Goal: Task Accomplishment & Management: Manage account settings

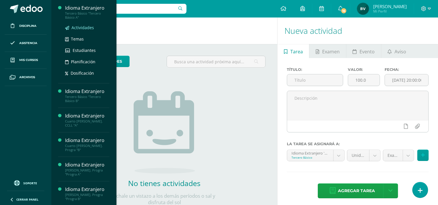
click at [82, 25] on span "Actividades" at bounding box center [83, 28] width 22 height 6
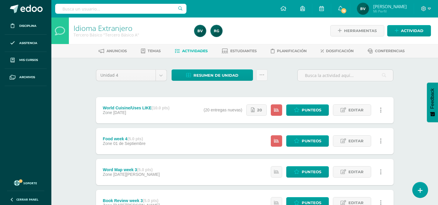
scroll to position [142, 0]
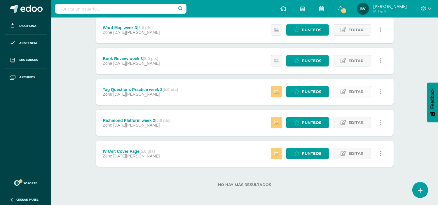
click at [347, 88] on link "Editar" at bounding box center [352, 91] width 38 height 11
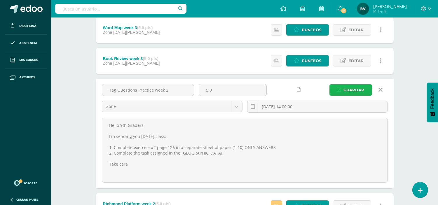
click at [351, 86] on span "Guardar" at bounding box center [354, 90] width 21 height 11
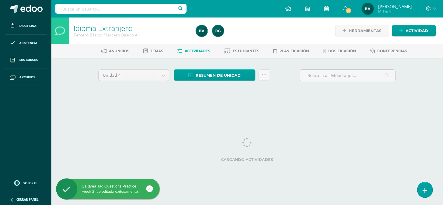
click at [349, 88] on div "Unidad 4 Unidad 1 Unidad 2 Unidad 3 Unidad 4 Resumen de unidad Descargar como H…" at bounding box center [247, 83] width 302 height 28
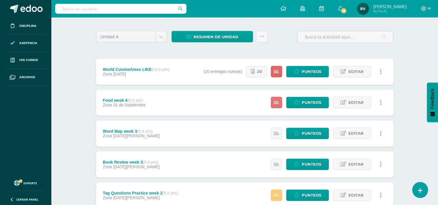
scroll to position [38, 0]
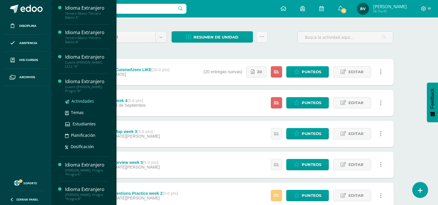
click at [78, 98] on span "Actividades" at bounding box center [83, 101] width 22 height 6
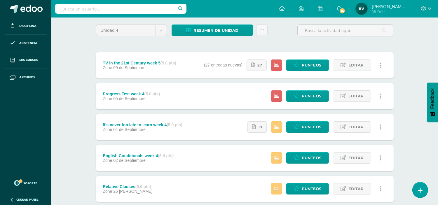
scroll to position [45, 0]
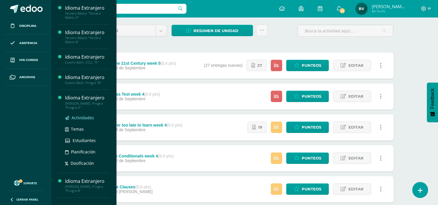
click at [79, 117] on span "Actividades" at bounding box center [83, 118] width 22 height 6
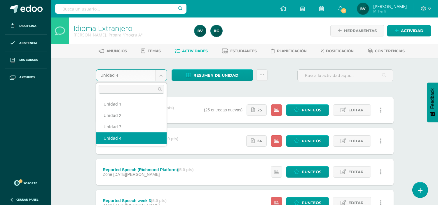
click at [158, 74] on body "Disciplina Asistencia Mis cursos Archivos Soporte Centro de ayuda Últimas actua…" at bounding box center [219, 174] width 438 height 348
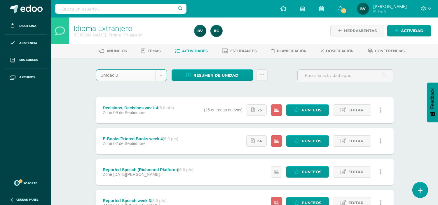
select select "Unidad 3"
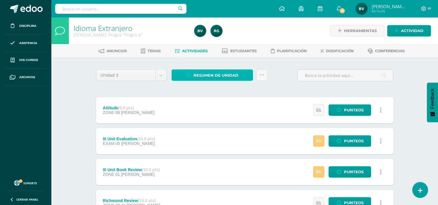
click at [224, 75] on span "Resumen de unidad" at bounding box center [216, 75] width 45 height 11
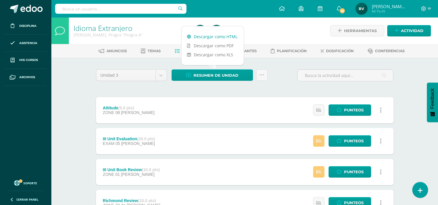
click at [232, 37] on link "Descargar como HTML" at bounding box center [213, 36] width 62 height 9
click at [428, 9] on icon at bounding box center [429, 8] width 3 height 5
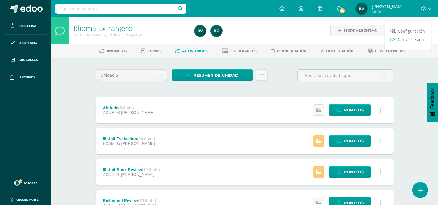
click at [418, 40] on span "Cerrar sesión" at bounding box center [411, 40] width 26 height 6
